Goal: Register for event/course

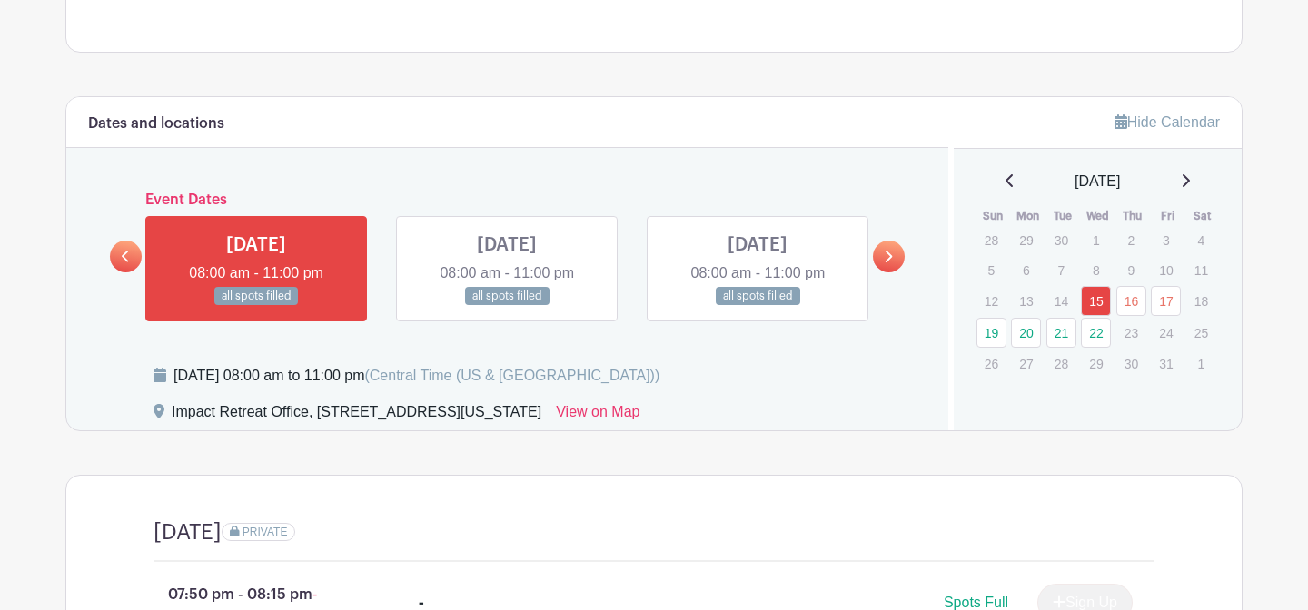
scroll to position [700, 0]
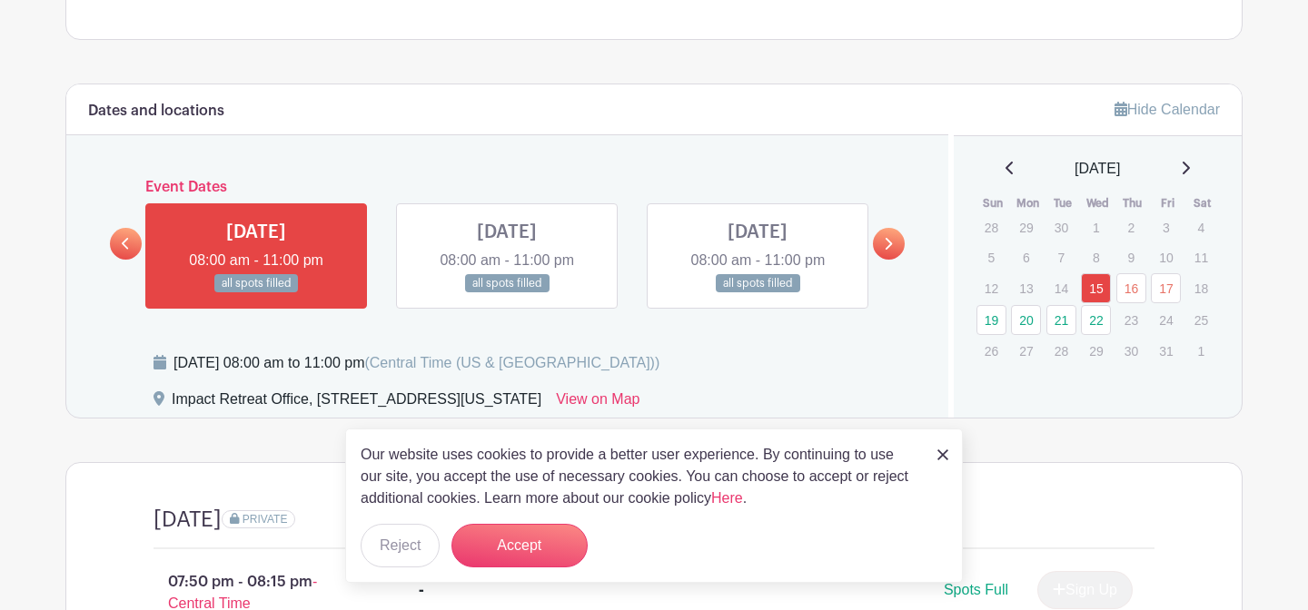
click at [878, 228] on link at bounding box center [889, 244] width 32 height 32
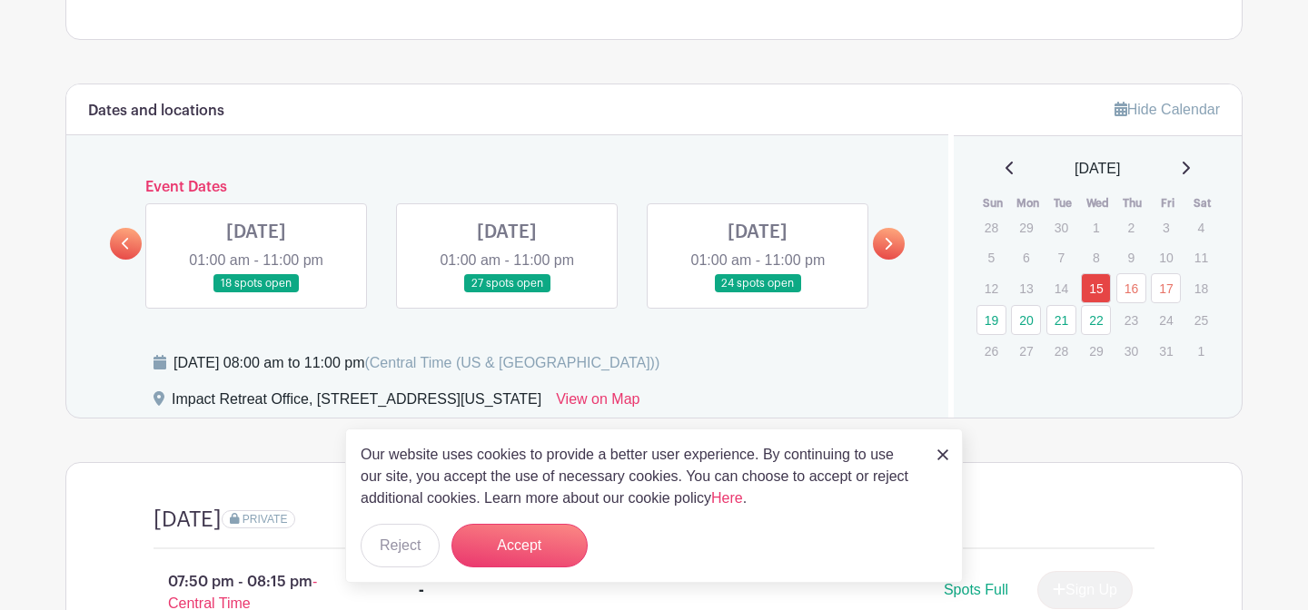
click at [878, 228] on link at bounding box center [889, 244] width 32 height 32
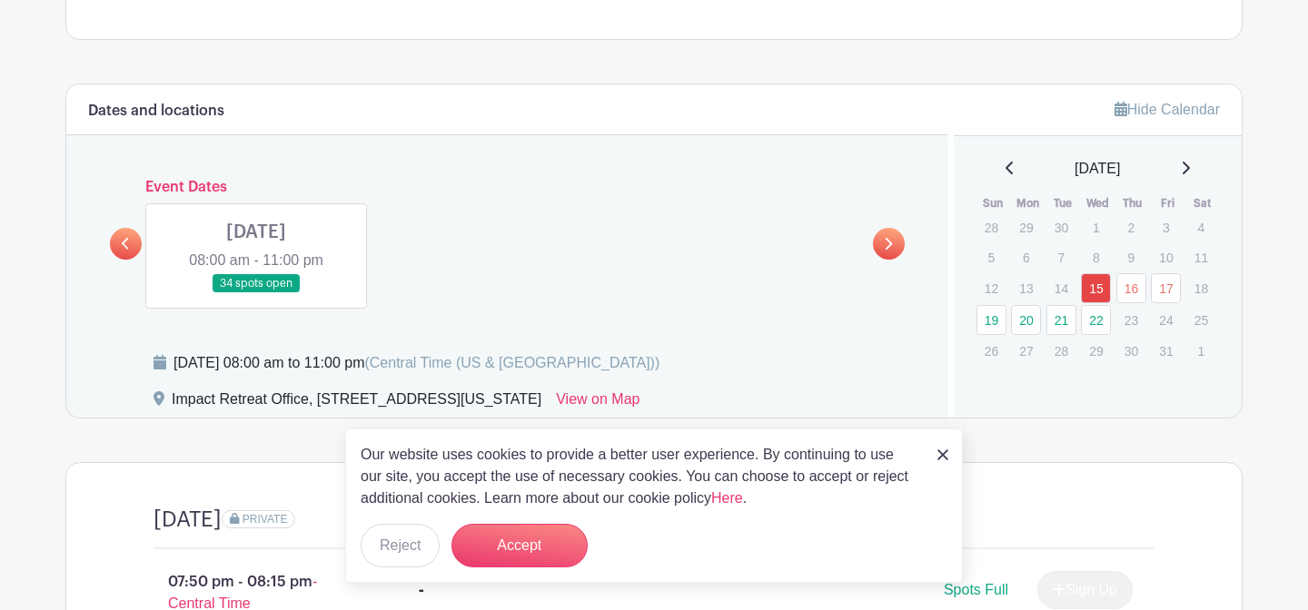
click at [116, 228] on link at bounding box center [126, 244] width 32 height 32
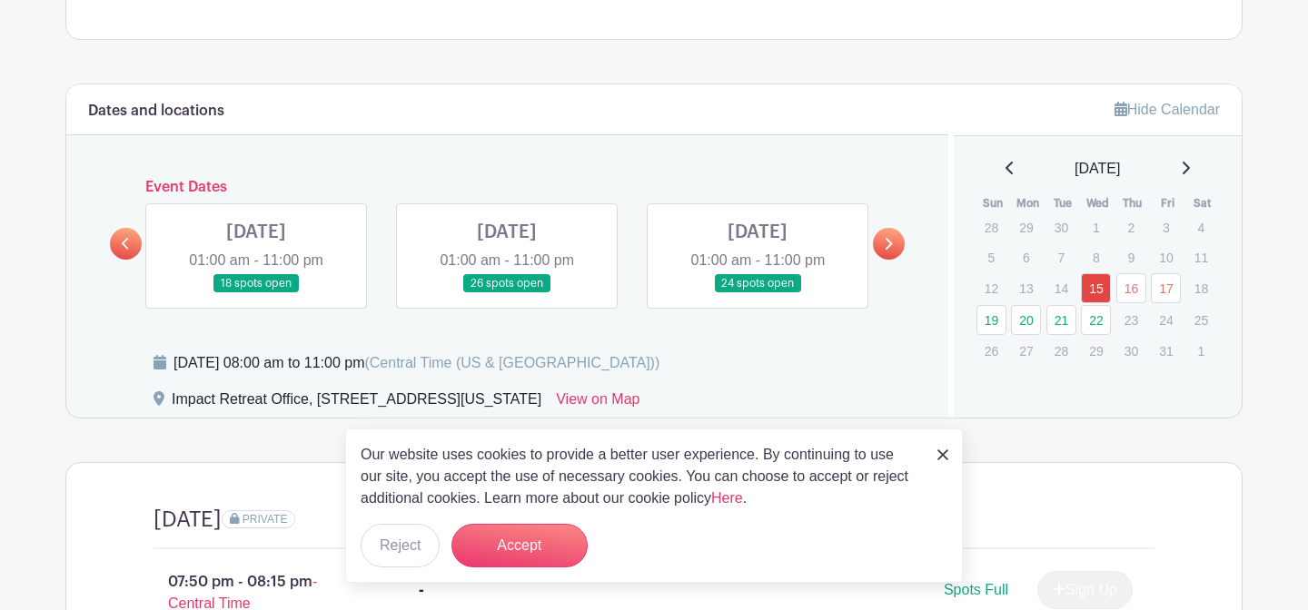
click at [507, 293] on link at bounding box center [507, 293] width 0 height 0
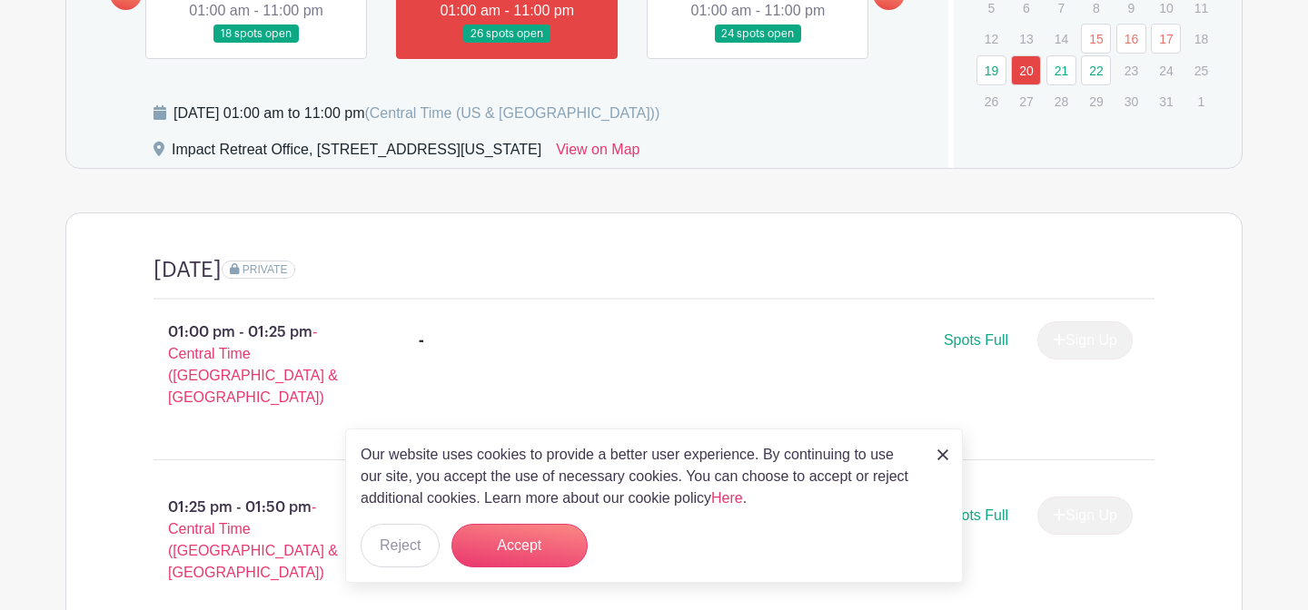
scroll to position [949, 0]
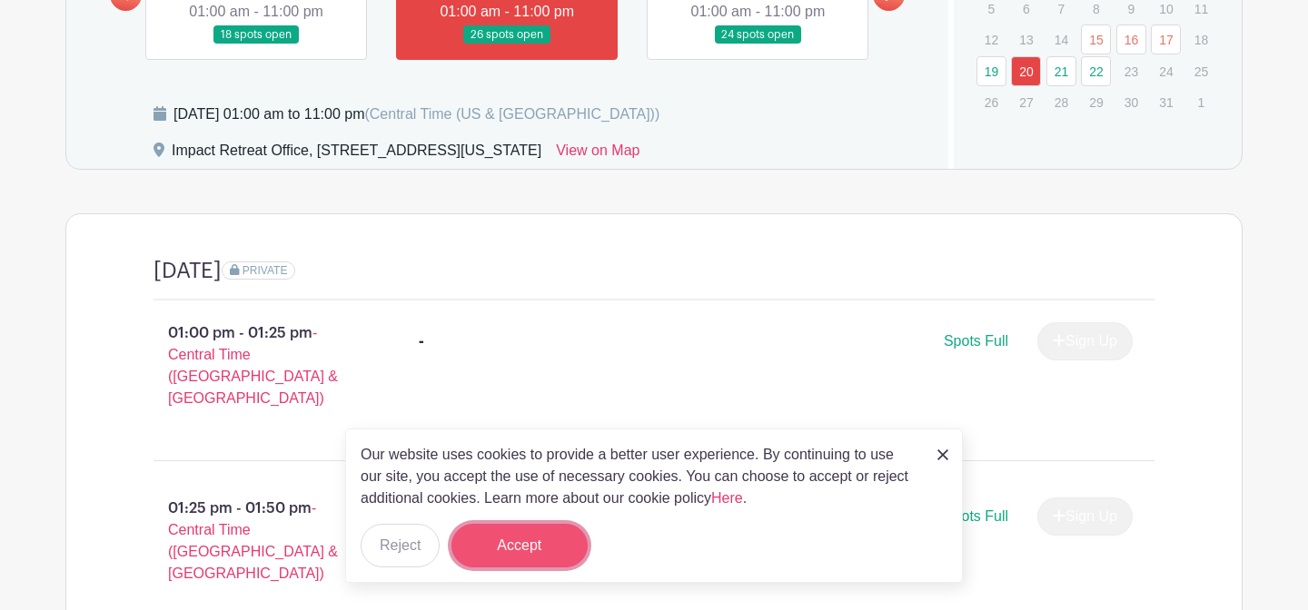
click at [536, 563] on button "Accept" at bounding box center [520, 546] width 136 height 44
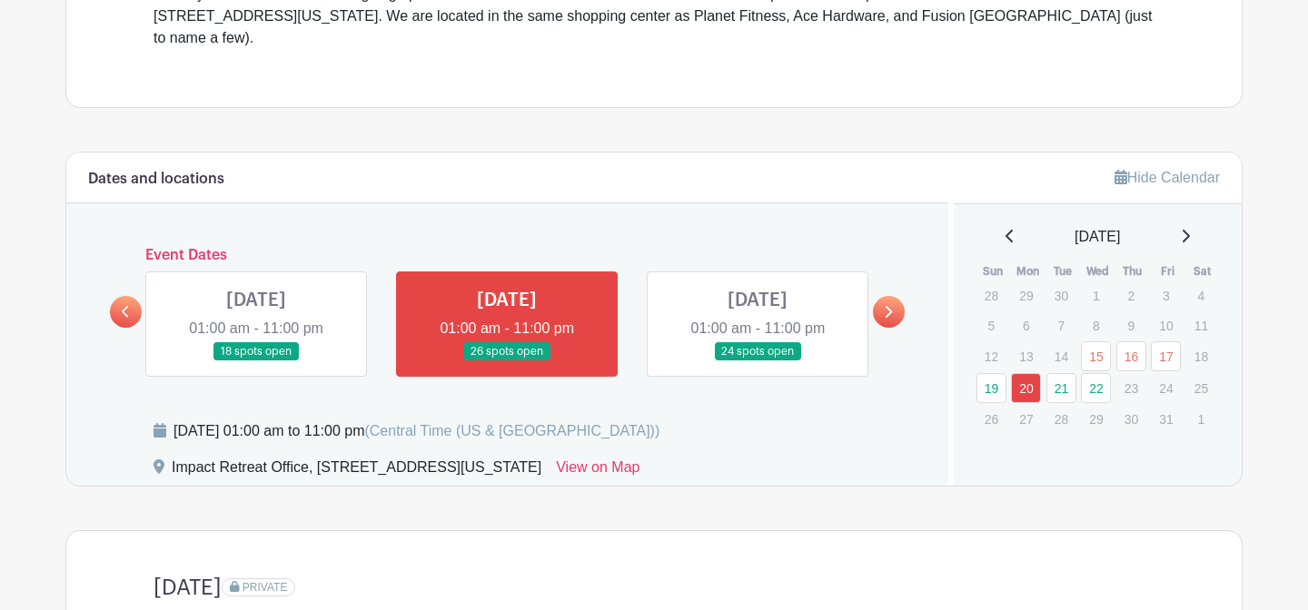
scroll to position [635, 0]
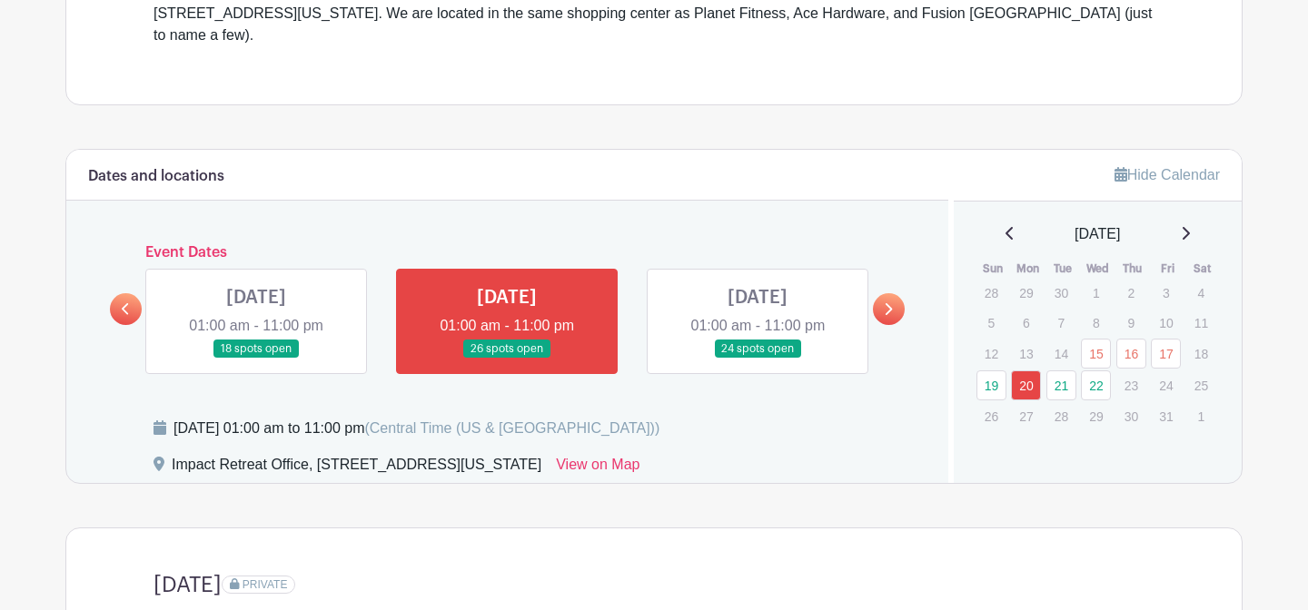
click at [758, 359] on link at bounding box center [758, 359] width 0 height 0
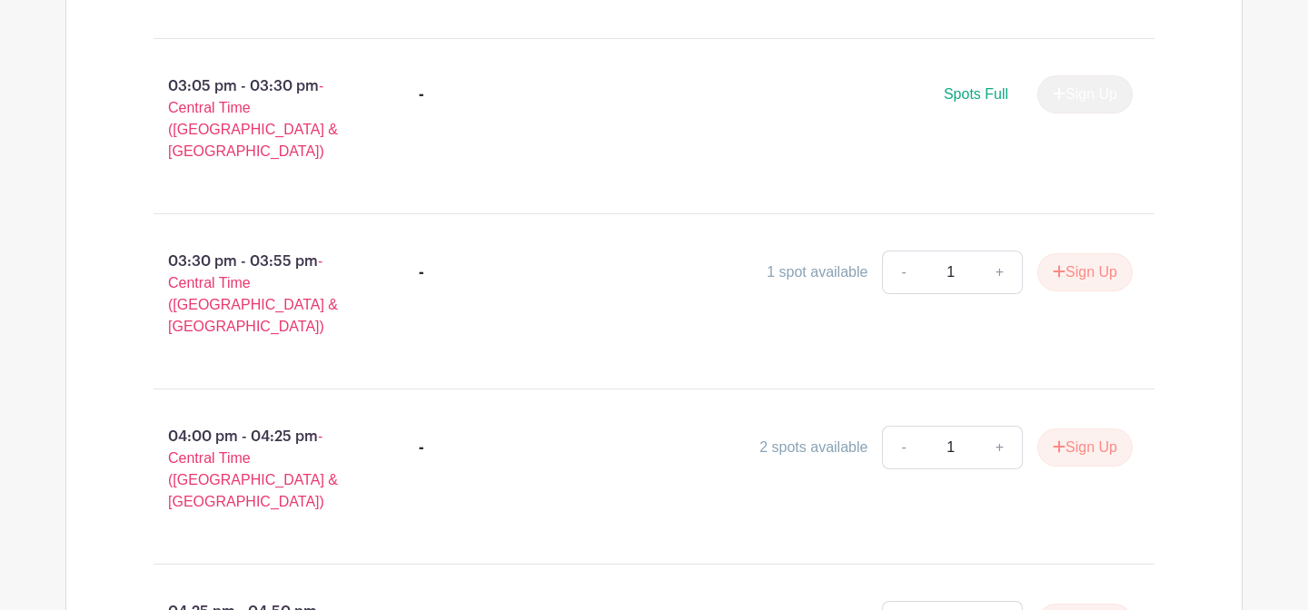
scroll to position [2080, 0]
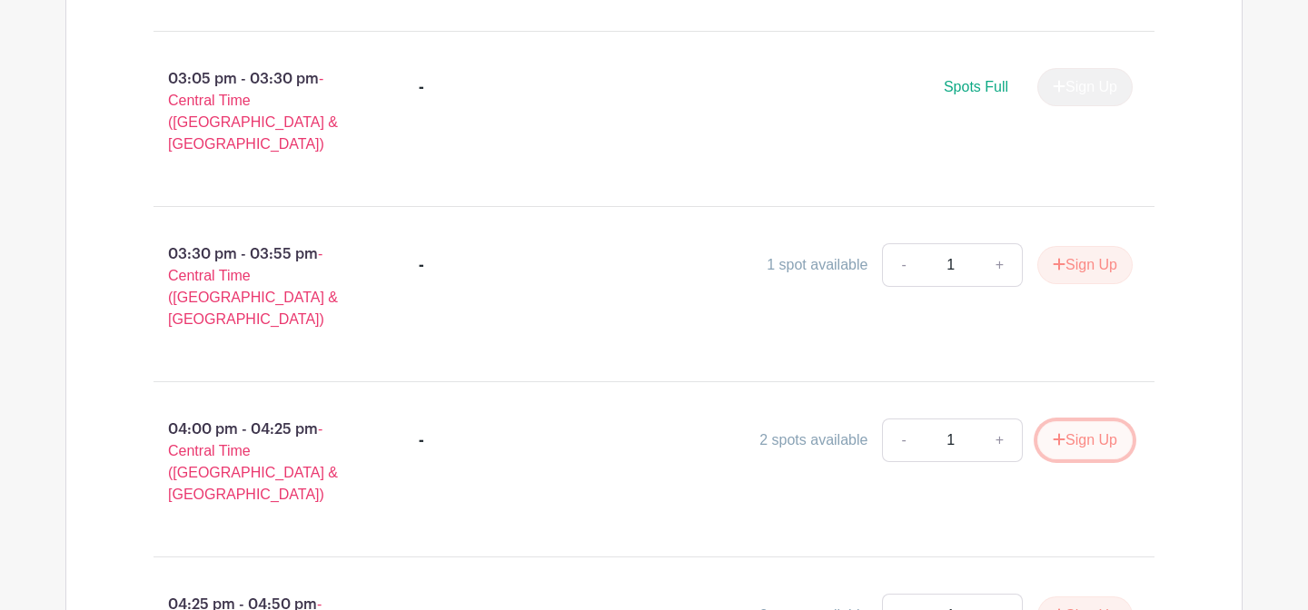
click at [1074, 422] on button "Sign Up" at bounding box center [1084, 441] width 95 height 38
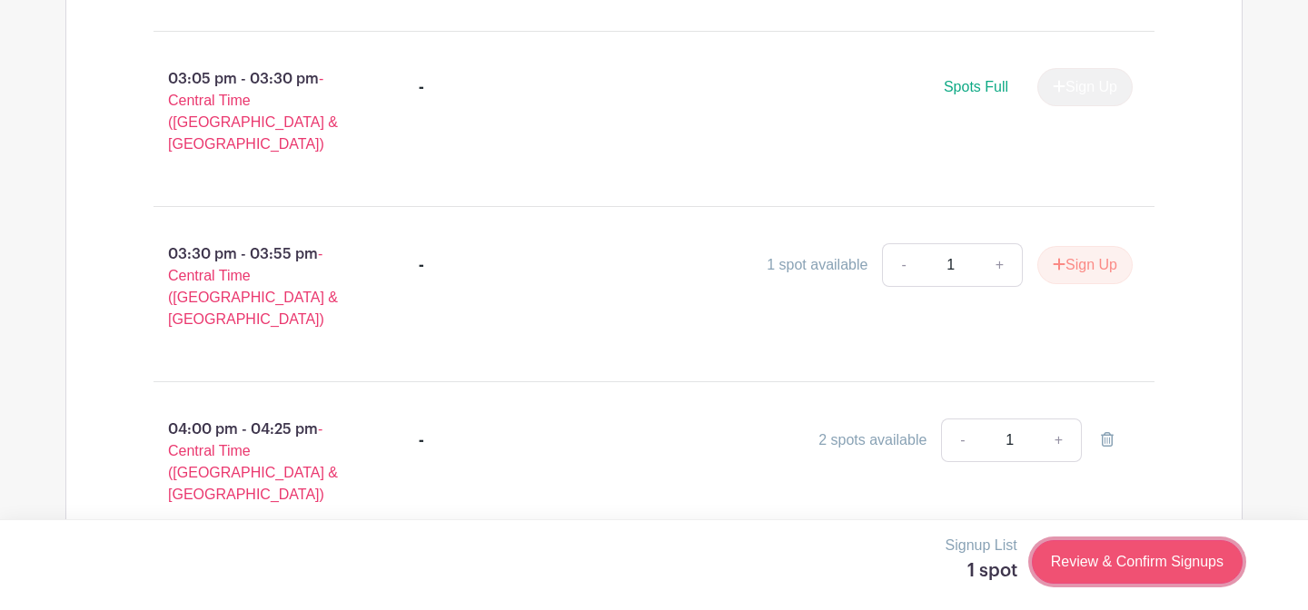
click at [1093, 558] on link "Review & Confirm Signups" at bounding box center [1137, 563] width 211 height 44
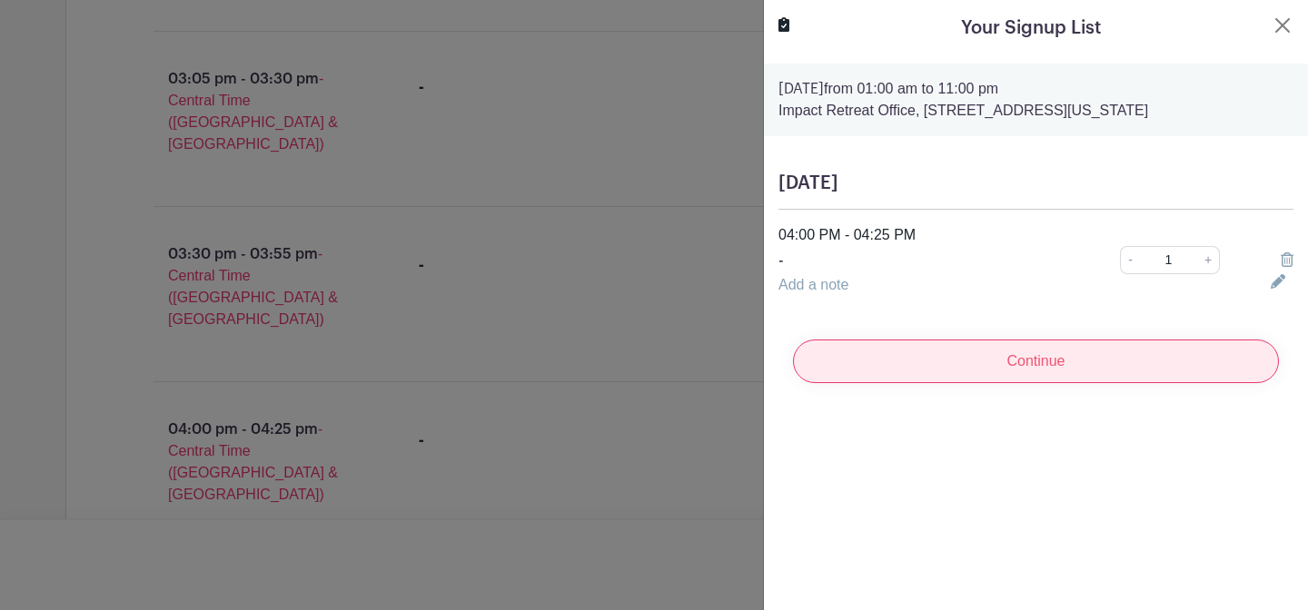
click at [976, 380] on input "Continue" at bounding box center [1036, 362] width 486 height 44
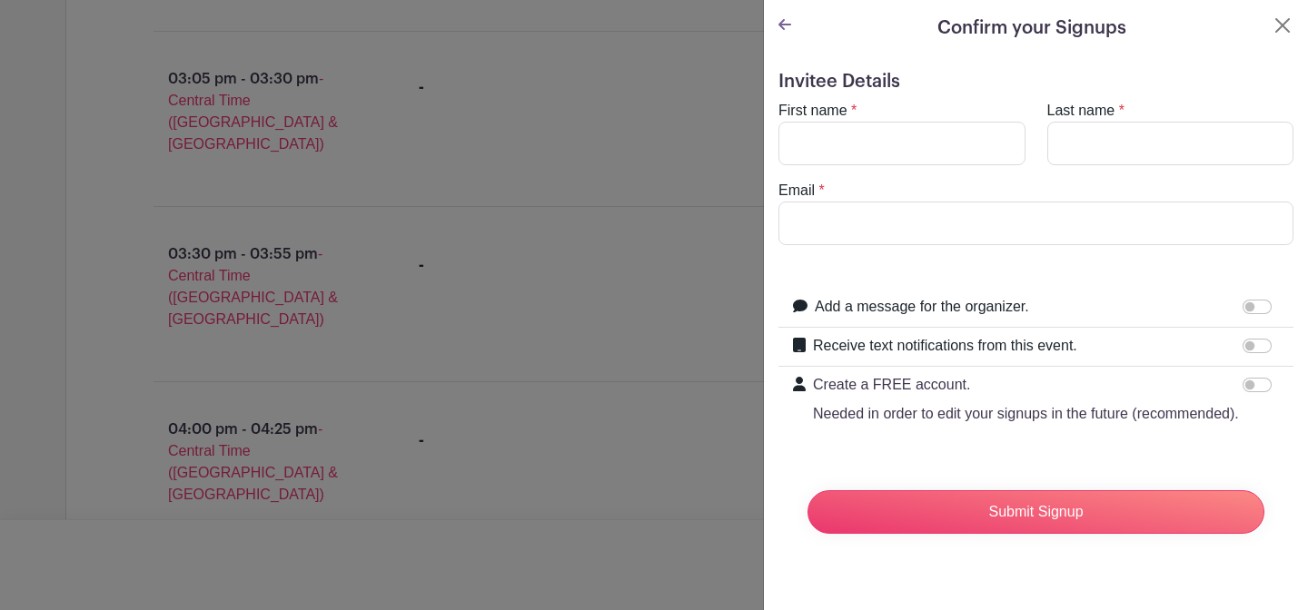
click at [852, 165] on turbo-frame "First name * Last name * Email *" at bounding box center [1036, 172] width 515 height 145
click at [878, 143] on input "First name" at bounding box center [902, 144] width 247 height 44
type input "[GEOGRAPHIC_DATA]"
click at [1122, 136] on input "Last name" at bounding box center [1170, 144] width 247 height 44
type input "[GEOGRAPHIC_DATA]"
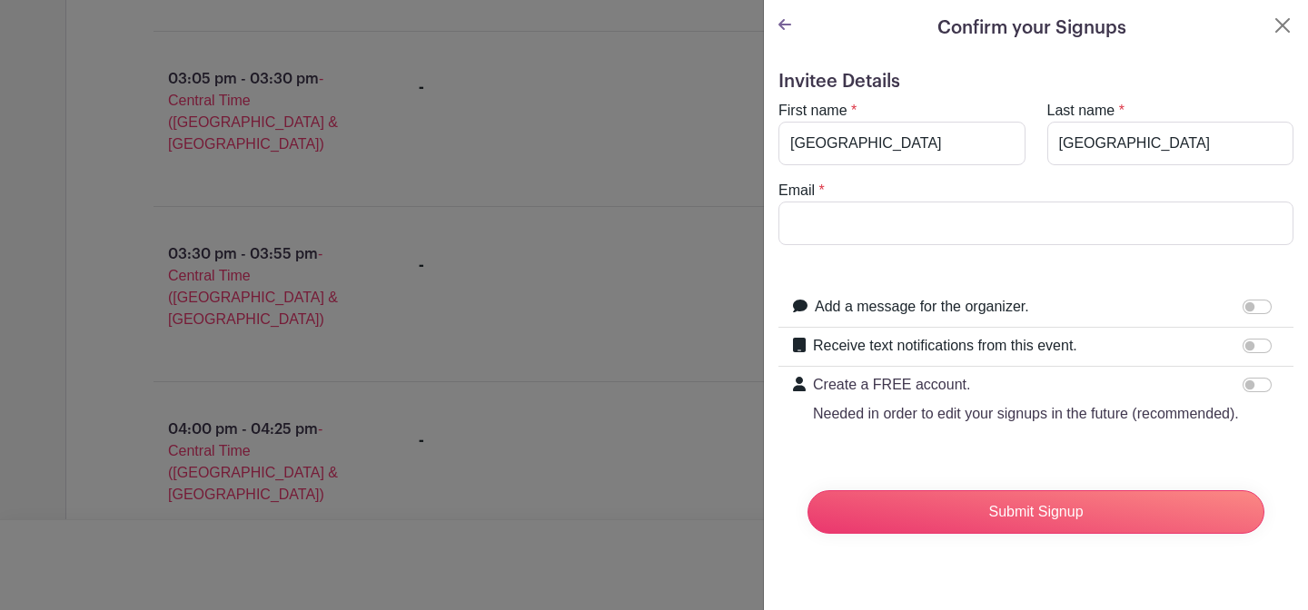
click at [889, 275] on form "Invitee Details First name * [GEOGRAPHIC_DATA] Last name * [PERSON_NAME] Email …" at bounding box center [1036, 310] width 515 height 478
click at [885, 219] on input "Email" at bounding box center [1036, 224] width 515 height 44
type input "[EMAIL_ADDRESS][DOMAIN_NAME]"
click at [1253, 342] on input "Receive text notifications from this event." at bounding box center [1257, 346] width 29 height 15
checkbox input "true"
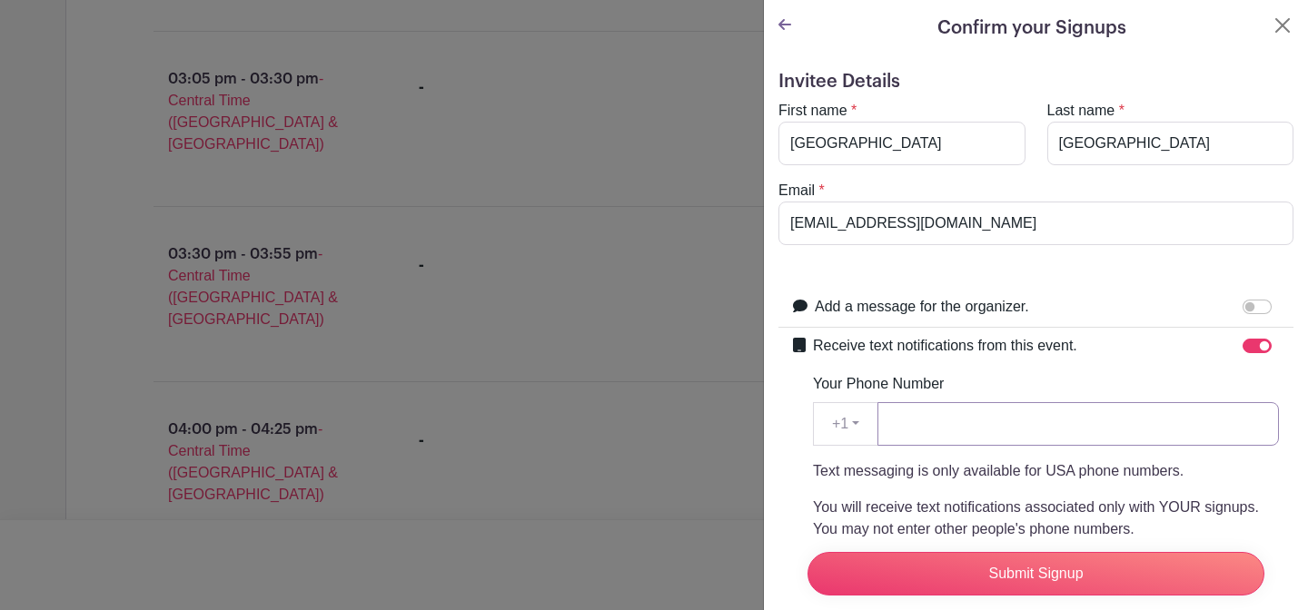
click at [996, 439] on input "Your Phone Number" at bounding box center [1079, 424] width 402 height 44
type input "9403903722"
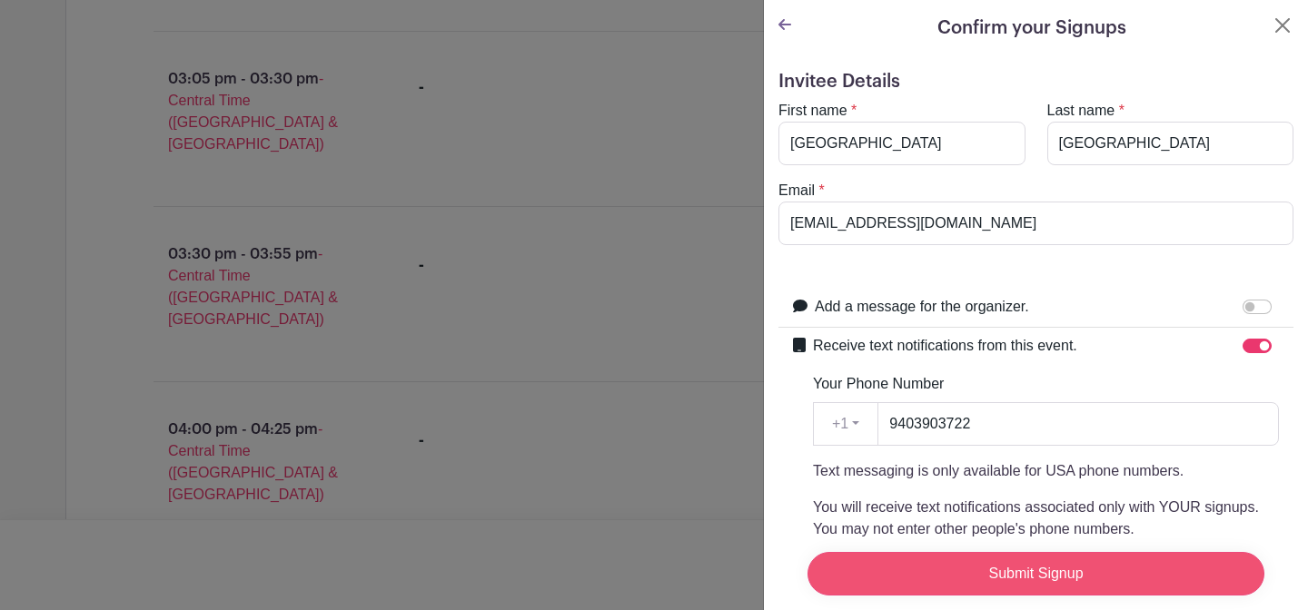
click at [897, 584] on input "Submit Signup" at bounding box center [1036, 574] width 457 height 44
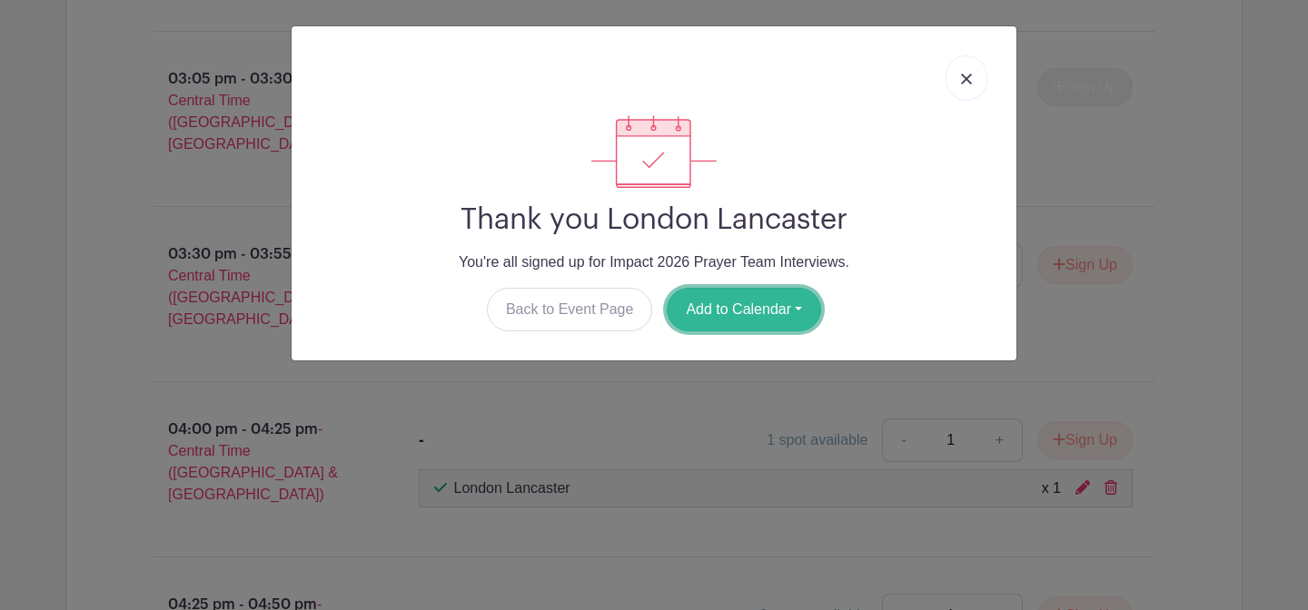
click at [776, 314] on button "Add to Calendar" at bounding box center [744, 310] width 154 height 44
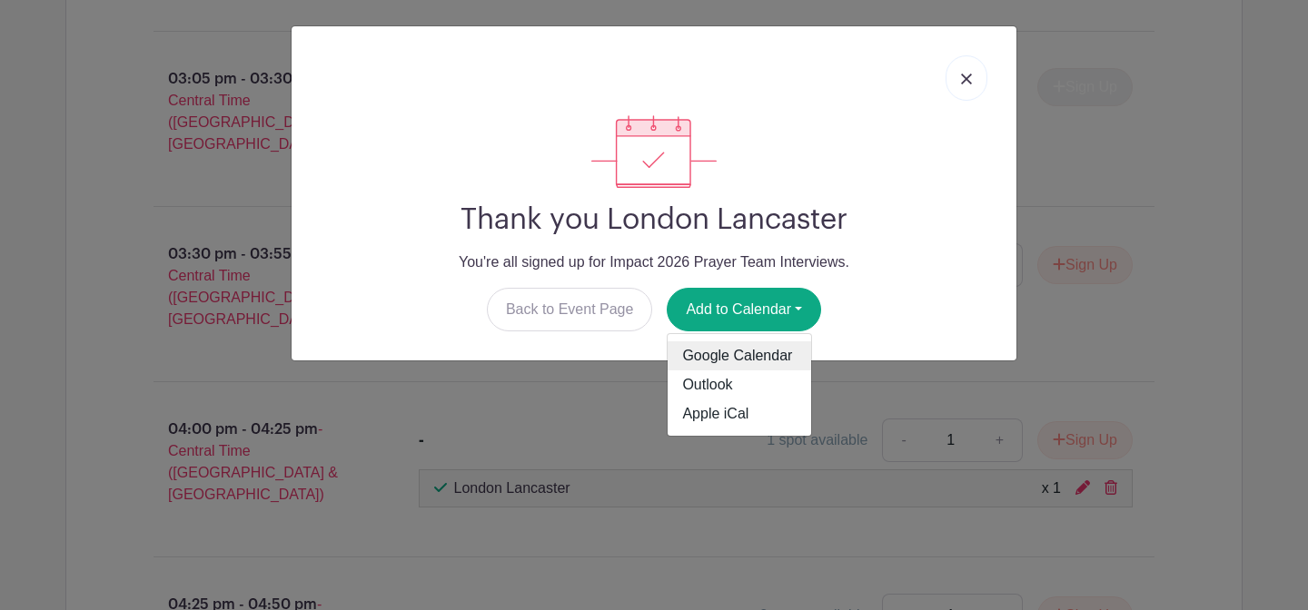
click at [747, 349] on link "Google Calendar" at bounding box center [740, 356] width 144 height 29
